Goal: Task Accomplishment & Management: Manage account settings

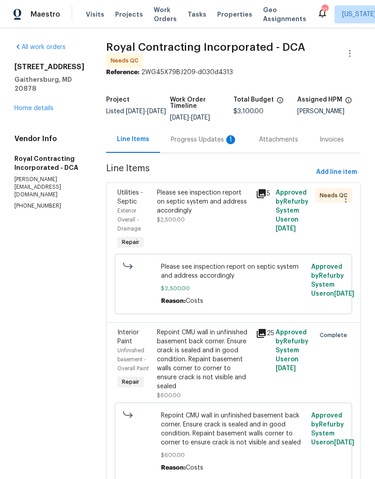
click at [185, 209] on div "Please see inspection report on septic system and address accordingly" at bounding box center [203, 201] width 93 height 27
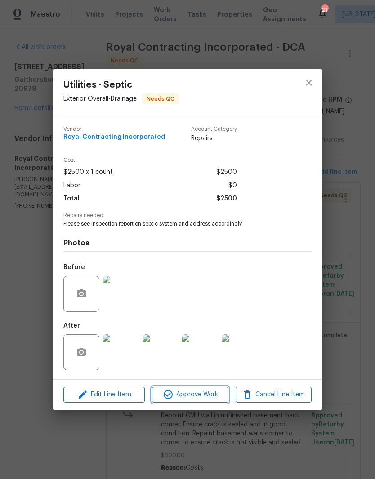
click at [188, 395] on span "Approve Work" at bounding box center [190, 394] width 71 height 11
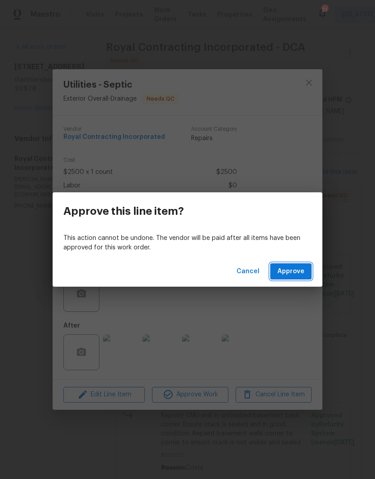
click at [292, 270] on span "Approve" at bounding box center [290, 271] width 27 height 11
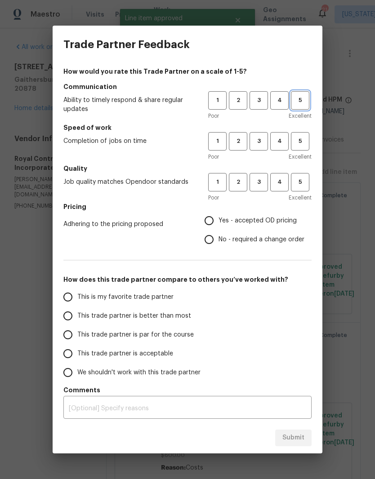
click at [303, 102] on span "5" at bounding box center [300, 100] width 17 height 10
click at [299, 144] on span "5" at bounding box center [300, 141] width 17 height 10
click at [292, 180] on span "5" at bounding box center [300, 182] width 17 height 10
click at [258, 140] on span "3" at bounding box center [258, 141] width 17 height 10
click at [207, 216] on input "Yes - accepted OD pricing" at bounding box center [208, 220] width 19 height 19
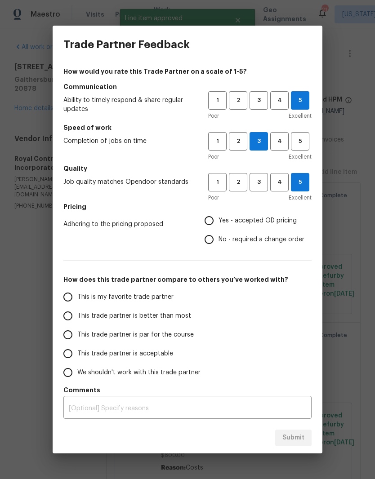
radio input "true"
click at [65, 316] on input "This trade partner is better than most" at bounding box center [67, 315] width 19 height 19
click at [292, 439] on span "Submit" at bounding box center [293, 437] width 22 height 11
radio input "true"
radio input "false"
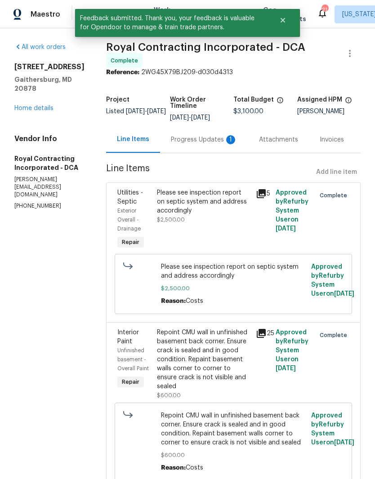
click at [219, 145] on div "Progress Updates 1" at bounding box center [204, 139] width 88 height 27
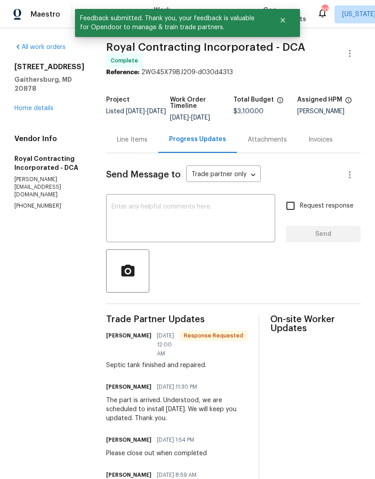
click at [48, 105] on link "Home details" at bounding box center [33, 108] width 39 height 6
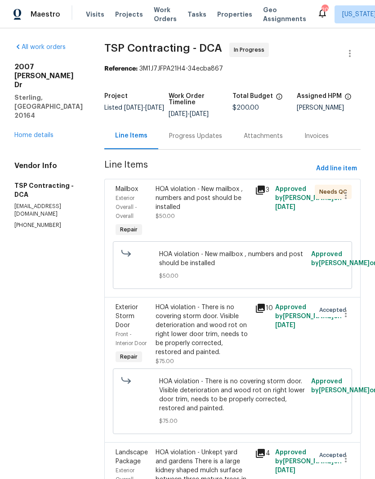
click at [48, 132] on link "Home details" at bounding box center [33, 135] width 39 height 6
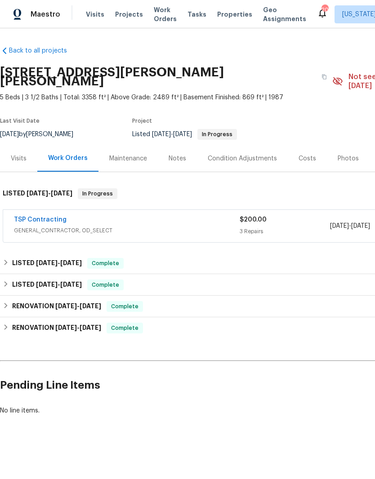
click at [50, 217] on link "TSP Contracting" at bounding box center [40, 220] width 53 height 6
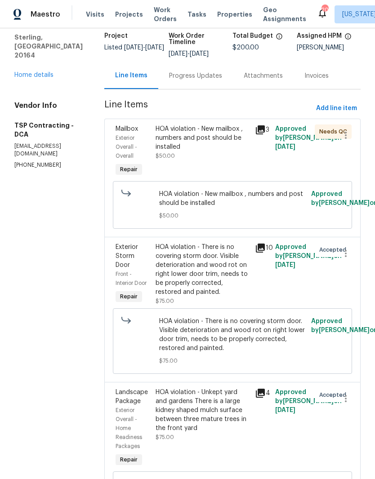
scroll to position [60, 0]
click at [181, 79] on div "Progress Updates" at bounding box center [195, 76] width 53 height 9
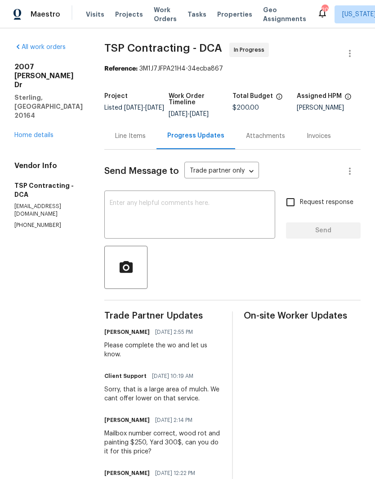
click at [143, 133] on div "Line Items" at bounding box center [130, 136] width 52 height 27
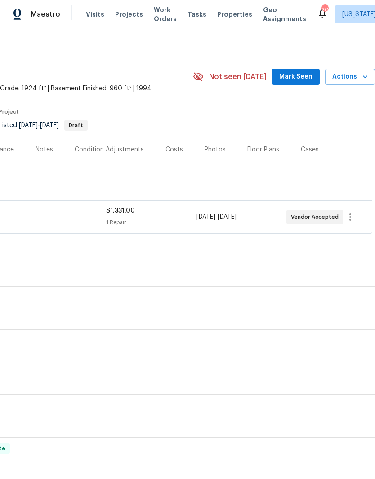
scroll to position [0, 133]
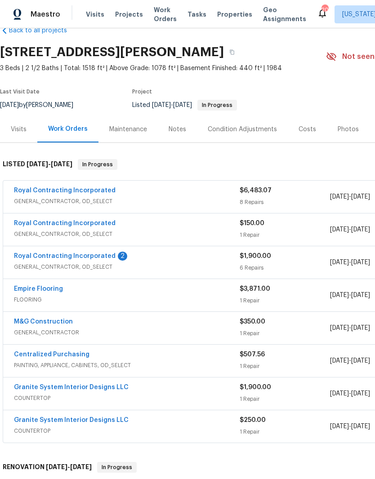
scroll to position [22, 0]
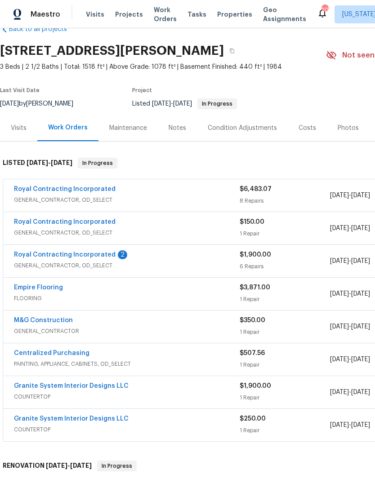
click at [50, 253] on link "Royal Contracting Incorporated" at bounding box center [65, 255] width 102 height 6
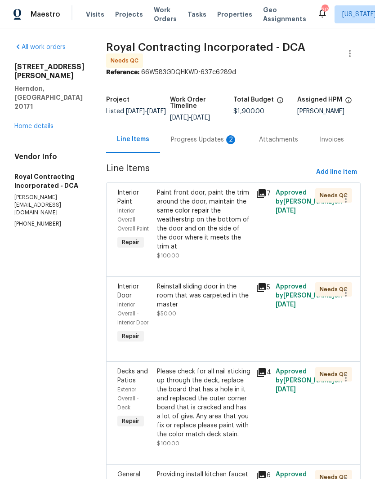
click at [201, 239] on div "Paint front door, paint the trim around the door, maintain the same color repai…" at bounding box center [203, 219] width 93 height 63
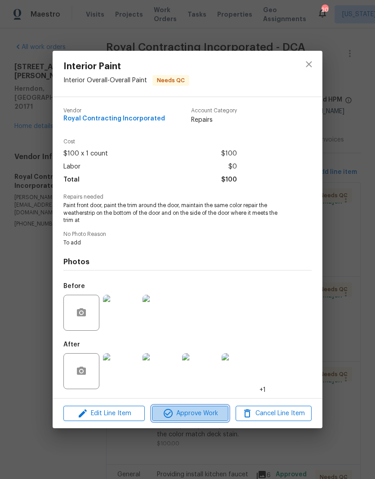
click at [198, 417] on span "Approve Work" at bounding box center [190, 413] width 71 height 11
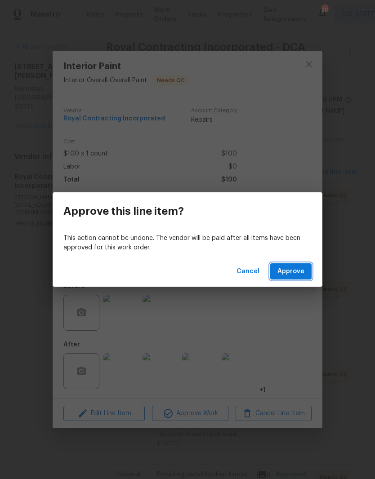
click at [294, 264] on button "Approve" at bounding box center [290, 271] width 41 height 17
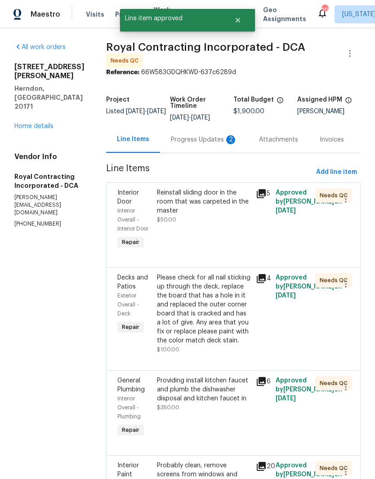
click at [197, 212] on div "Reinstall sliding door in the room that was carpeted in the master" at bounding box center [203, 201] width 93 height 27
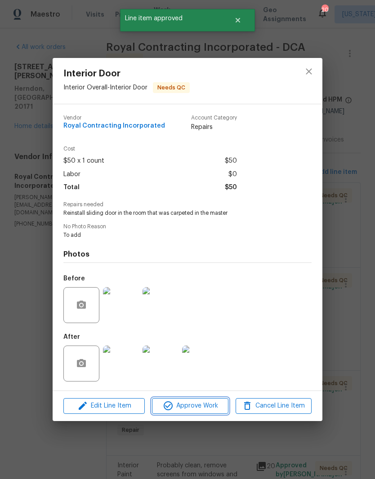
click at [187, 408] on span "Approve Work" at bounding box center [190, 405] width 71 height 11
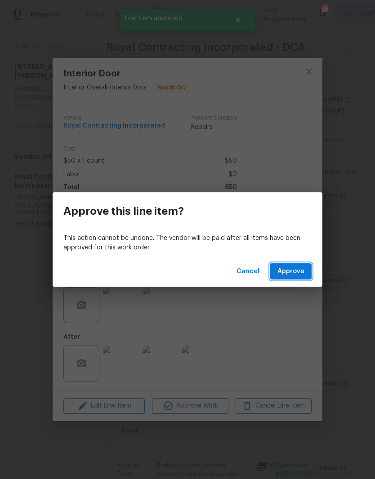
click at [295, 276] on span "Approve" at bounding box center [290, 271] width 27 height 11
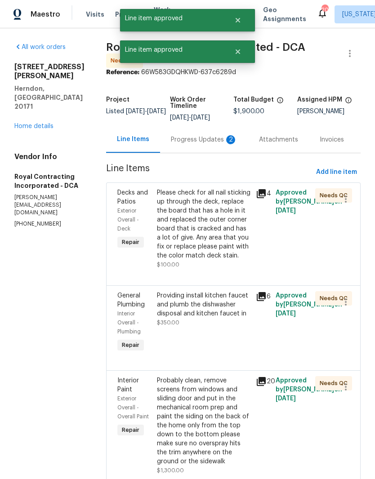
click at [205, 233] on div "Please check for all nail sticking up through the deck, replace the board that …" at bounding box center [203, 224] width 93 height 72
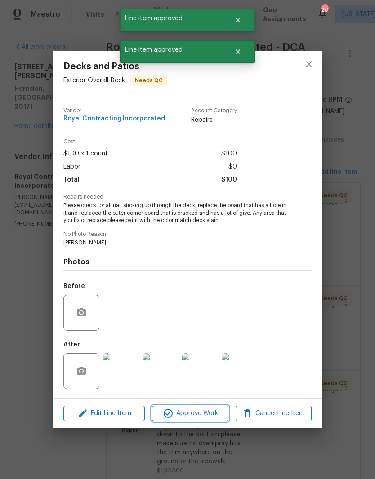
click at [199, 415] on span "Approve Work" at bounding box center [190, 413] width 71 height 11
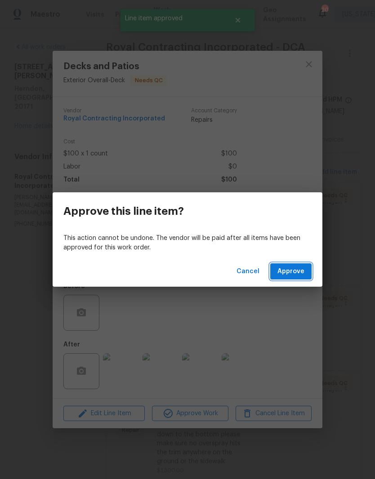
click at [294, 274] on span "Approve" at bounding box center [290, 271] width 27 height 11
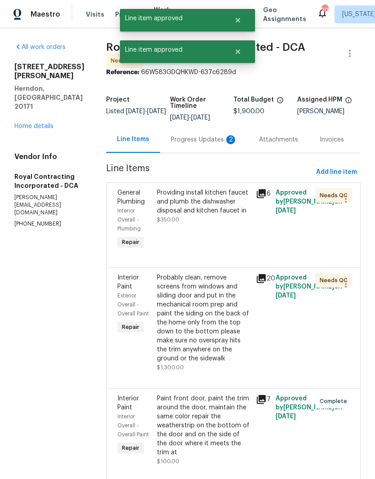
click at [198, 215] on div "Providing install kitchen faucet and plumb the dishwasher disposal and kitchen …" at bounding box center [203, 201] width 93 height 27
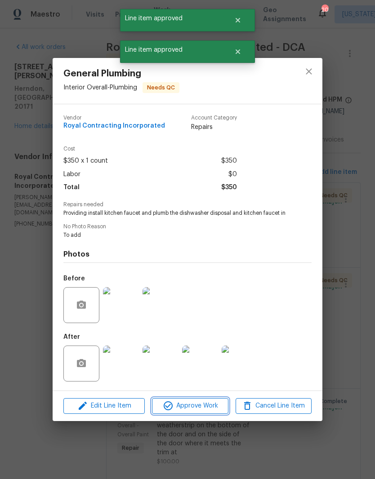
click at [190, 403] on span "Approve Work" at bounding box center [190, 405] width 71 height 11
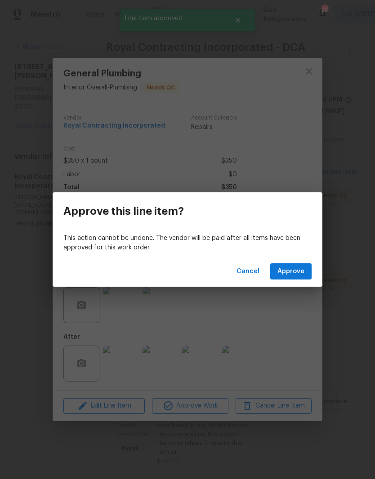
click at [301, 271] on span "Approve" at bounding box center [290, 271] width 27 height 11
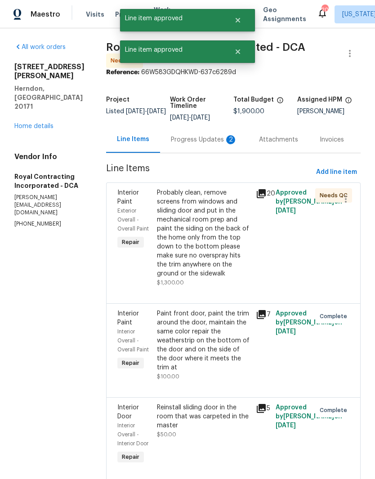
click at [211, 246] on div "Probably clean, remove screens from windows and sliding door and put in the mec…" at bounding box center [203, 233] width 93 height 90
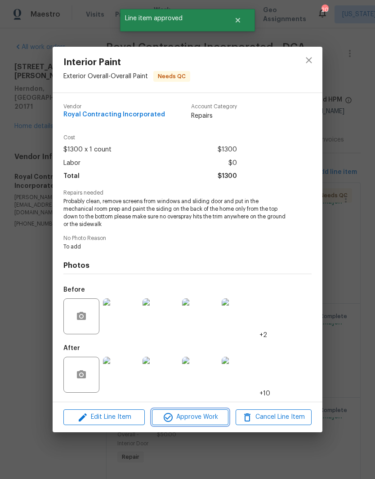
click at [193, 415] on span "Approve Work" at bounding box center [190, 417] width 71 height 11
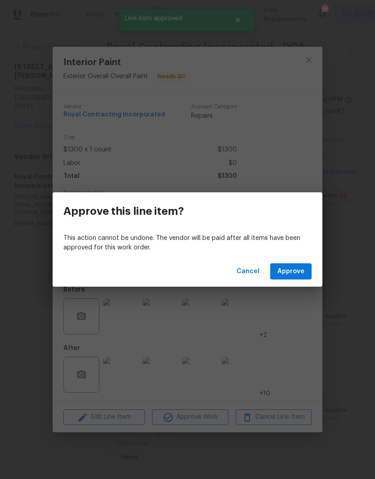
click at [298, 272] on span "Approve" at bounding box center [290, 271] width 27 height 11
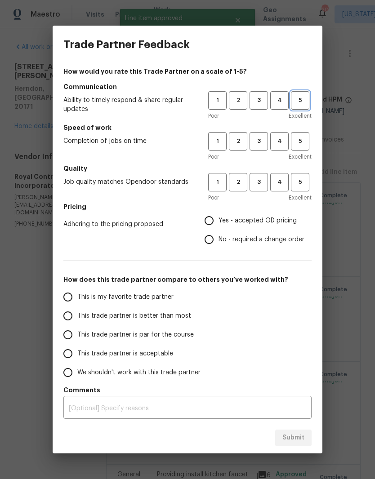
click at [298, 102] on span "5" at bounding box center [300, 100] width 17 height 10
click at [295, 150] on button "5" at bounding box center [300, 141] width 18 height 18
click at [296, 187] on button "5" at bounding box center [300, 182] width 18 height 18
click at [203, 219] on input "Yes - accepted OD pricing" at bounding box center [208, 220] width 19 height 19
radio input "true"
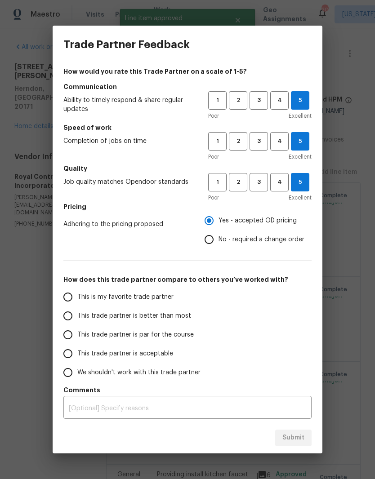
click at [71, 313] on input "This trade partner is better than most" at bounding box center [67, 315] width 19 height 19
click at [288, 435] on span "Submit" at bounding box center [293, 437] width 22 height 11
radio input "true"
radio input "false"
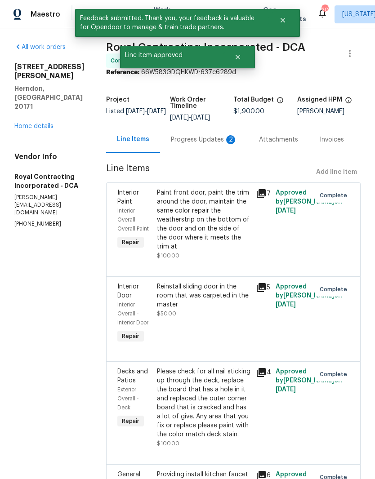
click at [42, 94] on div "3252 Tayloe Ct Herndon, VA 20171 Home details" at bounding box center [49, 96] width 70 height 68
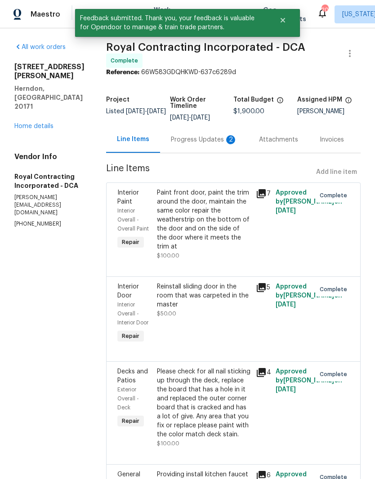
click at [46, 123] on link "Home details" at bounding box center [33, 126] width 39 height 6
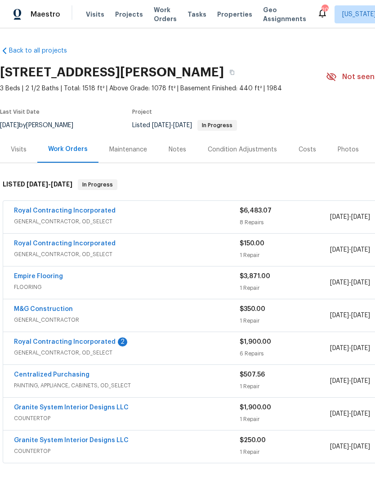
click at [94, 244] on link "Royal Contracting Incorporated" at bounding box center [65, 243] width 102 height 6
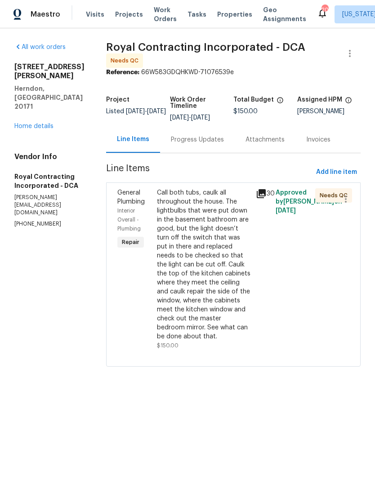
click at [217, 267] on div "Call both tubs, caulk all throughout the house. The lightbulbs that were put do…" at bounding box center [203, 264] width 93 height 153
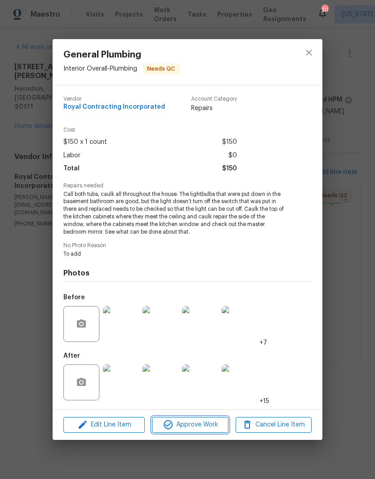
click at [189, 429] on span "Approve Work" at bounding box center [190, 424] width 71 height 11
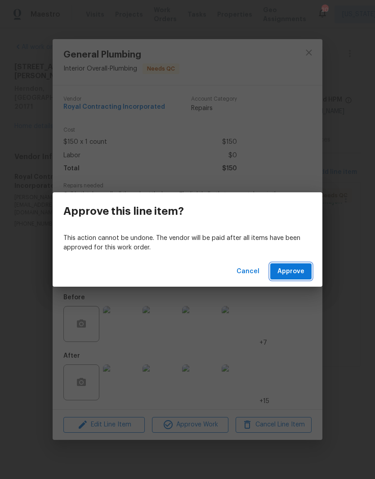
click at [301, 267] on span "Approve" at bounding box center [290, 271] width 27 height 11
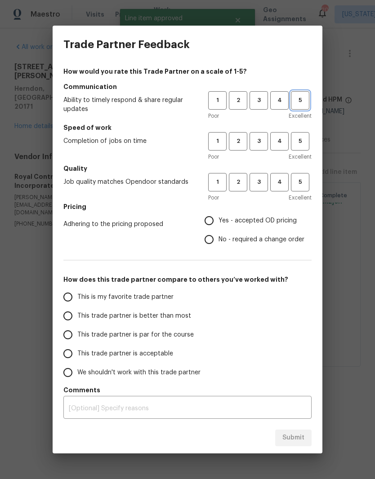
click at [295, 103] on span "5" at bounding box center [300, 100] width 17 height 10
click at [296, 150] on button "5" at bounding box center [300, 141] width 18 height 18
click at [296, 190] on button "5" at bounding box center [300, 182] width 18 height 18
click at [213, 216] on input "Yes - accepted OD pricing" at bounding box center [208, 220] width 19 height 19
radio input "true"
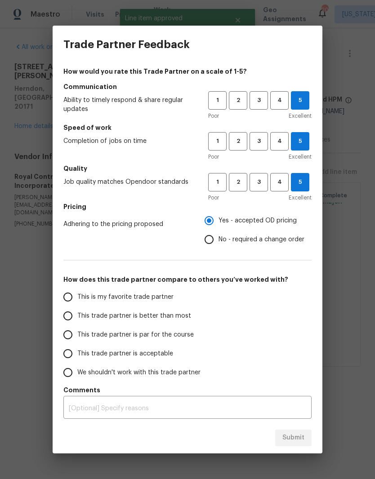
click at [71, 299] on input "This is my favorite trade partner" at bounding box center [67, 297] width 19 height 19
click at [296, 440] on span "Submit" at bounding box center [293, 437] width 22 height 11
radio input "true"
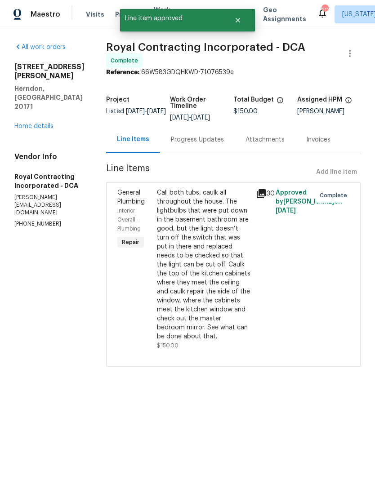
radio input "false"
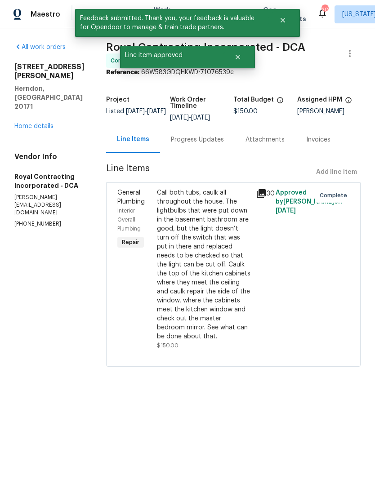
click at [47, 123] on link "Home details" at bounding box center [33, 126] width 39 height 6
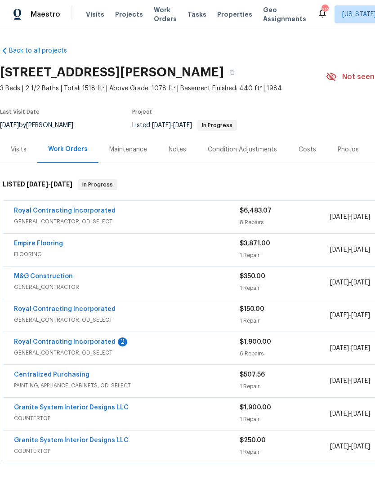
click at [91, 211] on link "Royal Contracting Incorporated" at bounding box center [65, 211] width 102 height 6
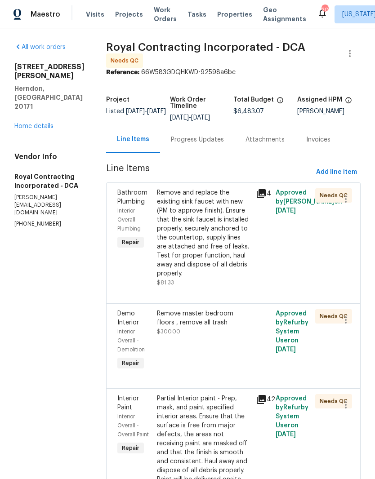
click at [209, 257] on div "Remove and replace the existing sink faucet with new (PM to approve finish). En…" at bounding box center [203, 233] width 93 height 90
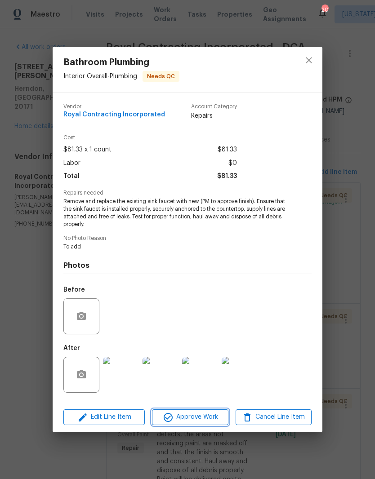
click at [194, 423] on span "Approve Work" at bounding box center [190, 417] width 71 height 11
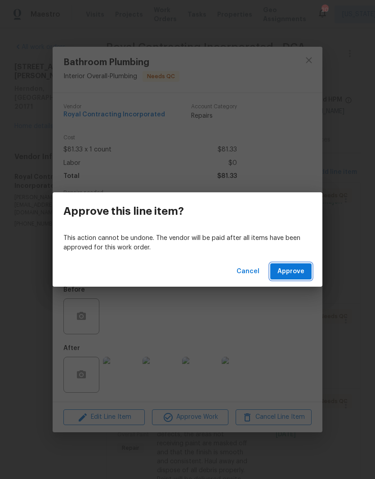
click at [294, 266] on span "Approve" at bounding box center [290, 271] width 27 height 11
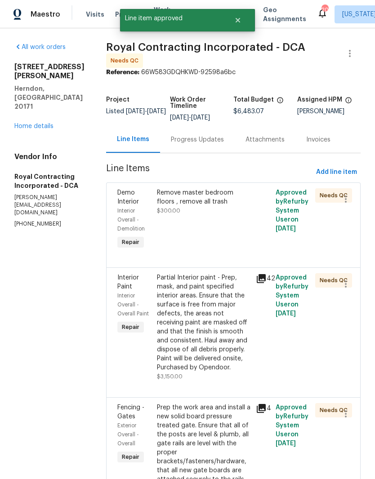
click at [198, 215] on div "Remove master bedroom floors , remove all trash $300.00" at bounding box center [203, 201] width 93 height 27
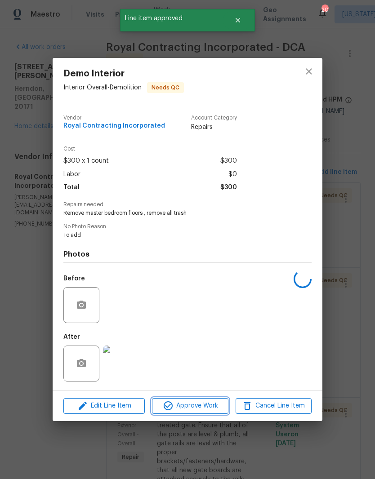
click at [194, 410] on span "Approve Work" at bounding box center [190, 405] width 71 height 11
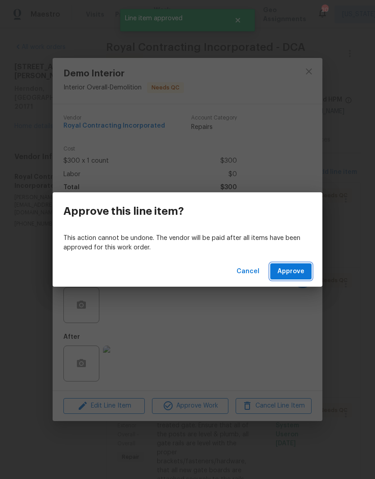
click at [295, 272] on span "Approve" at bounding box center [290, 271] width 27 height 11
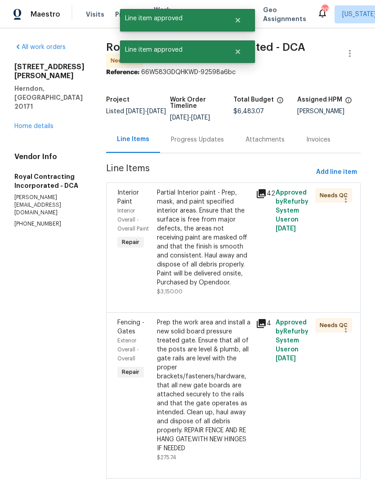
click at [211, 258] on div "Partial Interior paint - Prep, mask, and paint specified interior areas. Ensure…" at bounding box center [203, 237] width 93 height 99
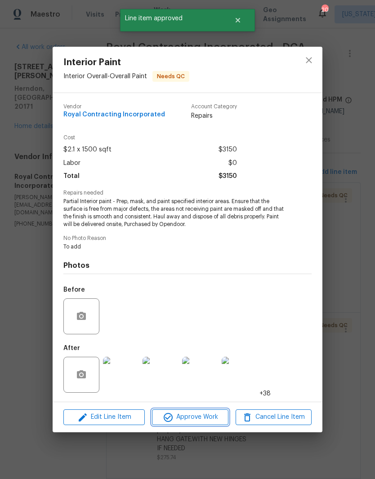
click at [195, 417] on span "Approve Work" at bounding box center [190, 417] width 71 height 11
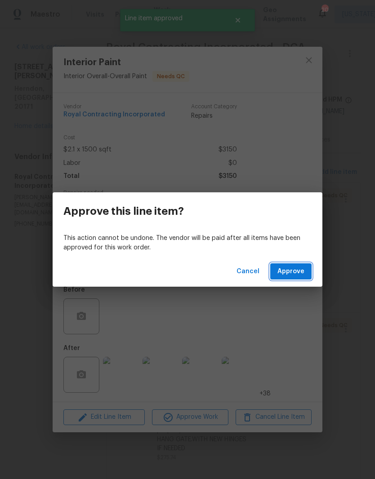
click at [297, 269] on span "Approve" at bounding box center [290, 271] width 27 height 11
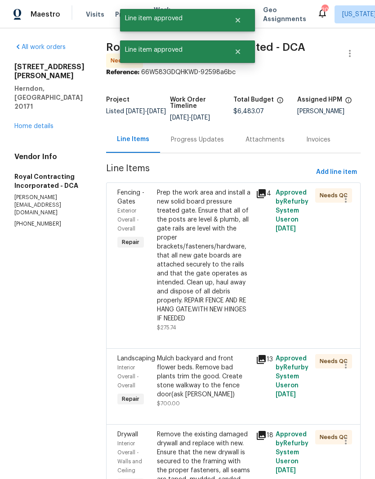
click at [208, 247] on div "Prep the work area and install a new solid board pressure treated gate. Ensure …" at bounding box center [203, 255] width 93 height 135
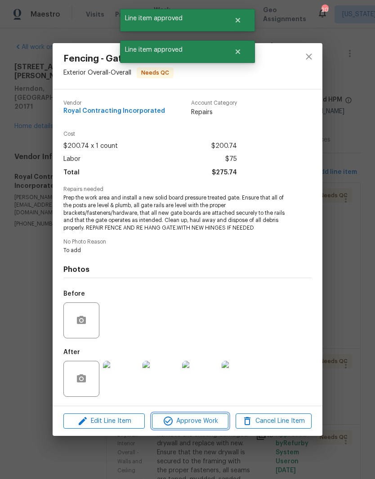
click at [204, 417] on span "Approve Work" at bounding box center [190, 421] width 71 height 11
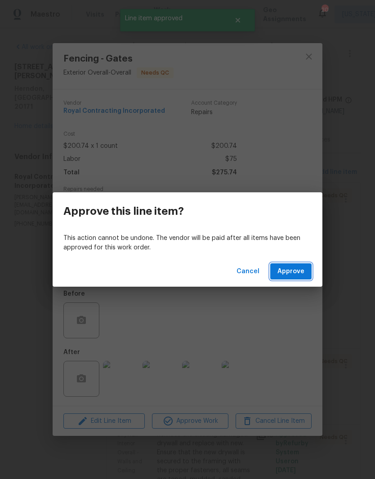
click at [301, 264] on button "Approve" at bounding box center [290, 271] width 41 height 17
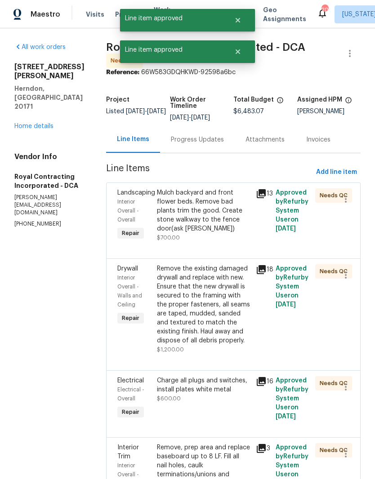
click at [208, 222] on div "Mulch backyard and front flower beds. Remove bad plants trim the good. Create s…" at bounding box center [203, 210] width 93 height 45
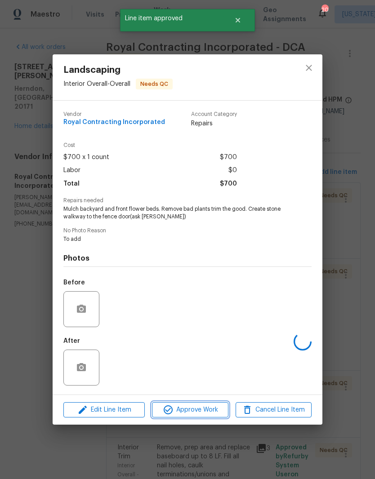
click at [194, 414] on span "Approve Work" at bounding box center [190, 409] width 71 height 11
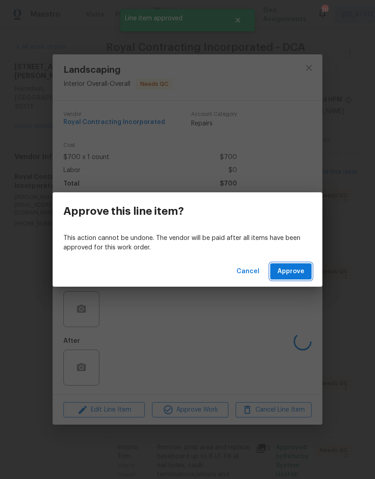
click at [297, 272] on span "Approve" at bounding box center [290, 271] width 27 height 11
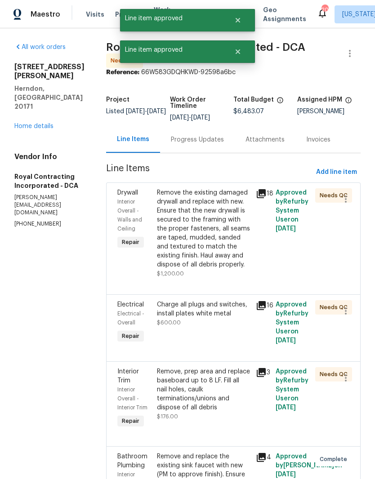
click at [206, 244] on div "Remove the existing damaged drywall and replace with new. Ensure that the new d…" at bounding box center [203, 228] width 93 height 81
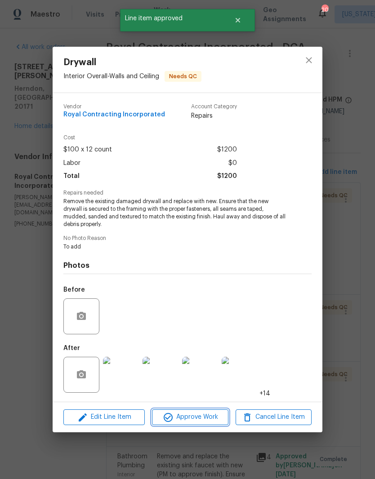
click at [192, 417] on span "Approve Work" at bounding box center [190, 417] width 71 height 11
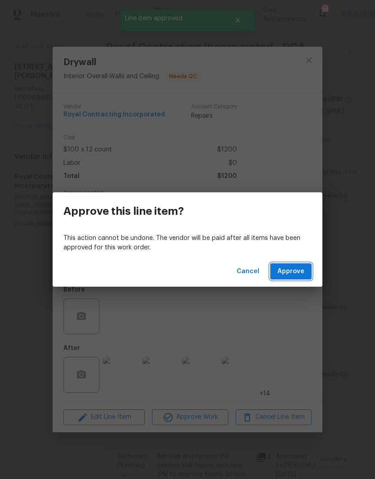
click at [299, 278] on button "Approve" at bounding box center [290, 271] width 41 height 17
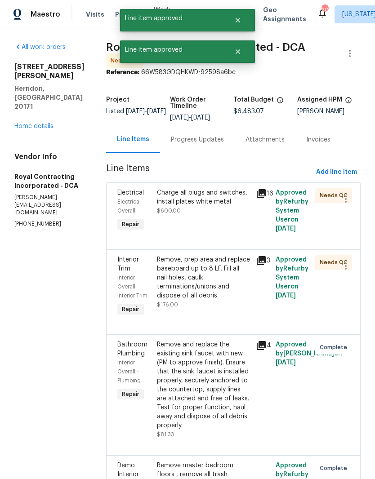
click at [194, 215] on div "Charge all plugs and switches, install plates white metal $600.00" at bounding box center [203, 201] width 93 height 27
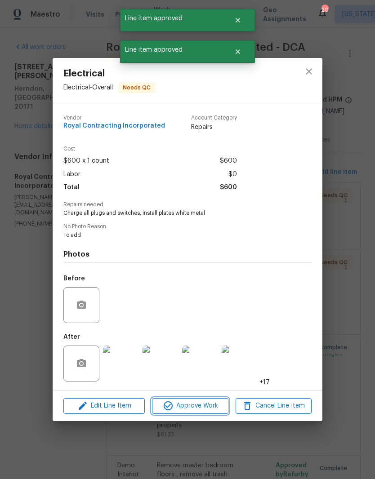
click at [194, 404] on span "Approve Work" at bounding box center [190, 405] width 71 height 11
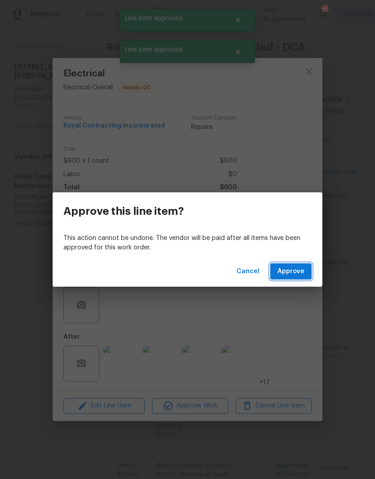
click at [289, 273] on span "Approve" at bounding box center [290, 271] width 27 height 11
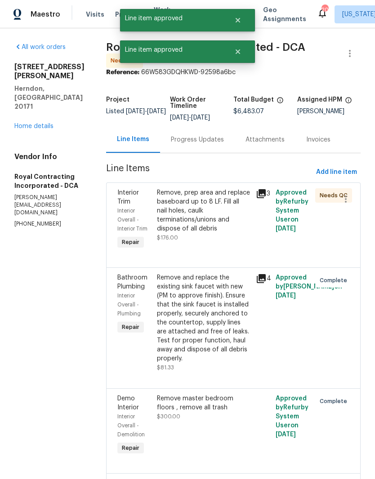
click at [194, 220] on div "Remove, prep area and replace baseboard up to 8 LF. Fill all nail holes, caulk …" at bounding box center [203, 210] width 93 height 45
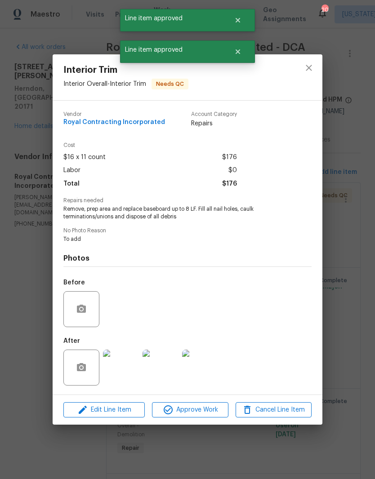
click at [198, 407] on span "Approve Work" at bounding box center [190, 409] width 71 height 11
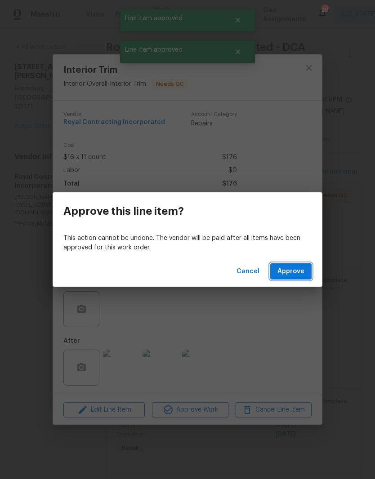
click at [296, 270] on span "Approve" at bounding box center [290, 271] width 27 height 11
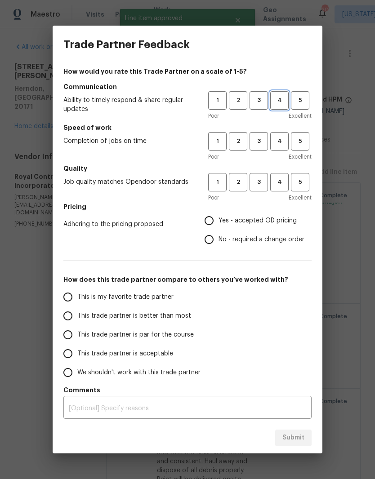
click at [278, 102] on span "4" at bounding box center [279, 100] width 17 height 10
click at [278, 140] on span "4" at bounding box center [279, 141] width 17 height 10
click at [280, 174] on button "4" at bounding box center [279, 182] width 18 height 18
click at [210, 218] on input "Yes - accepted OD pricing" at bounding box center [208, 220] width 19 height 19
radio input "true"
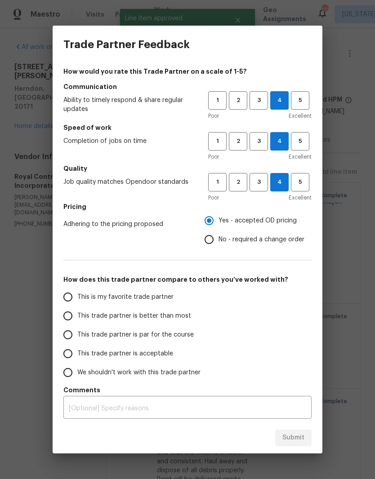
click at [70, 316] on input "This trade partner is better than most" at bounding box center [67, 315] width 19 height 19
click at [301, 432] on button "Submit" at bounding box center [293, 438] width 36 height 17
radio input "true"
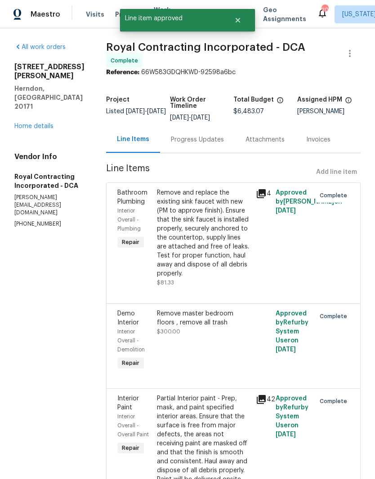
radio input "false"
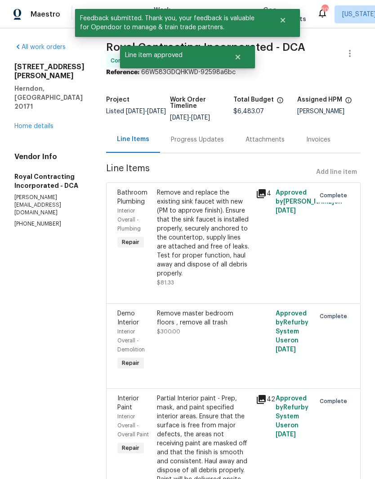
click at [40, 123] on link "Home details" at bounding box center [33, 126] width 39 height 6
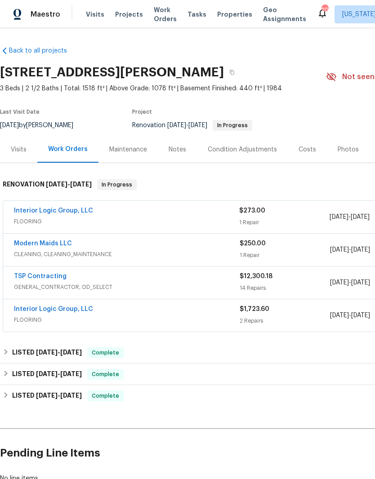
click at [74, 213] on link "Interior Logic Group, LLC" at bounding box center [53, 211] width 79 height 6
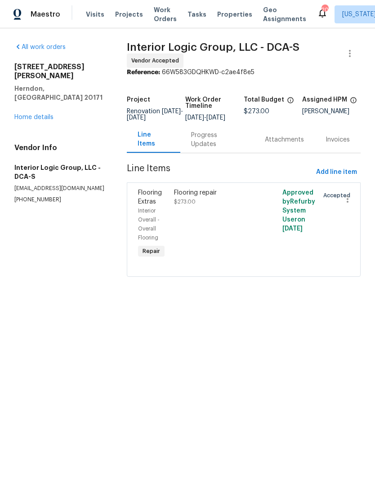
click at [44, 114] on link "Home details" at bounding box center [33, 117] width 39 height 6
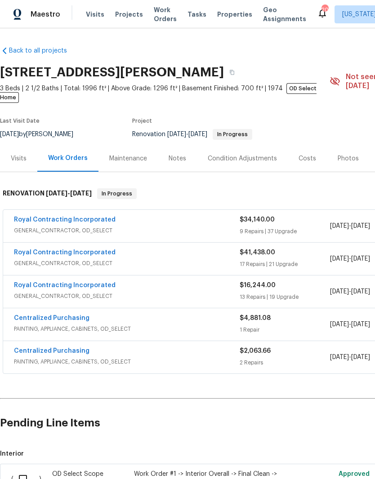
click at [93, 282] on link "Royal Contracting Incorporated" at bounding box center [65, 285] width 102 height 6
